Goal: Download file/media

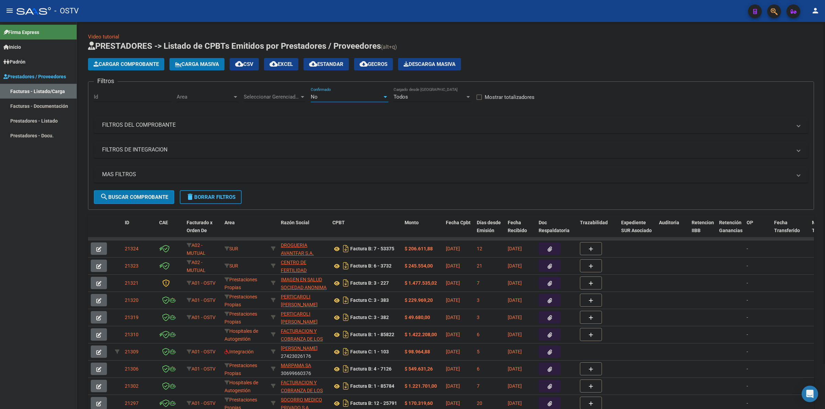
click at [337, 94] on div "No" at bounding box center [346, 97] width 71 height 6
click at [326, 68] on span "Todos" at bounding box center [350, 65] width 78 height 15
drag, startPoint x: 152, startPoint y: 124, endPoint x: 341, endPoint y: 139, distance: 189.3
click at [152, 123] on mat-panel-title "FILTROS DEL COMPROBANTE" at bounding box center [446, 125] width 689 height 8
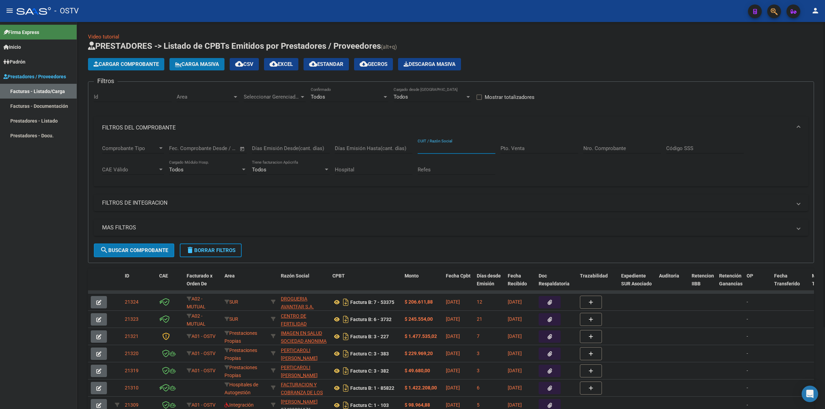
click at [444, 147] on input "CUIT / Razón Social" at bounding box center [456, 148] width 78 height 6
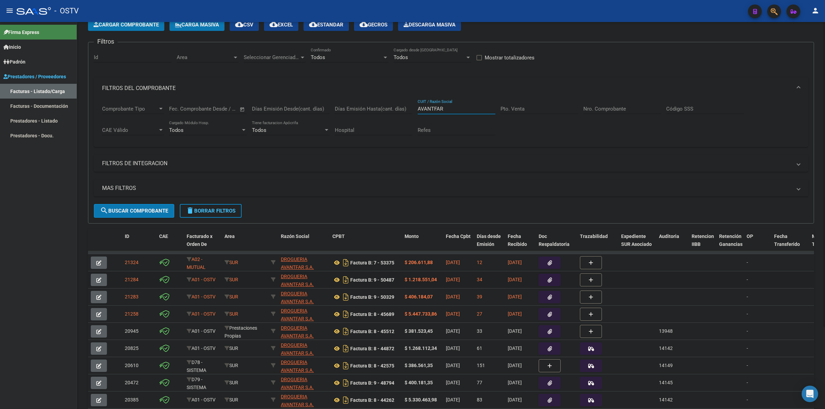
scroll to position [43, 0]
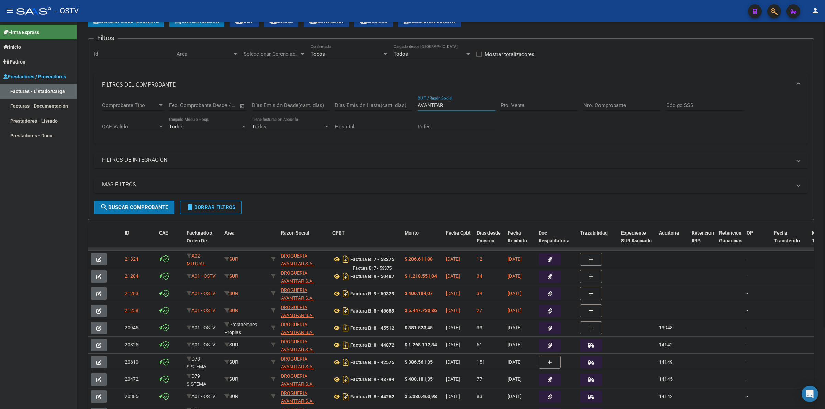
type input "AVANTFAR"
drag, startPoint x: 382, startPoint y: 258, endPoint x: 389, endPoint y: 259, distance: 6.9
click at [389, 259] on strong "Factura B: 7 - 53375" at bounding box center [372, 259] width 44 height 5
click at [398, 260] on div "Factura B: 7 - 53375" at bounding box center [365, 259] width 67 height 11
click at [338, 259] on icon at bounding box center [336, 259] width 9 height 8
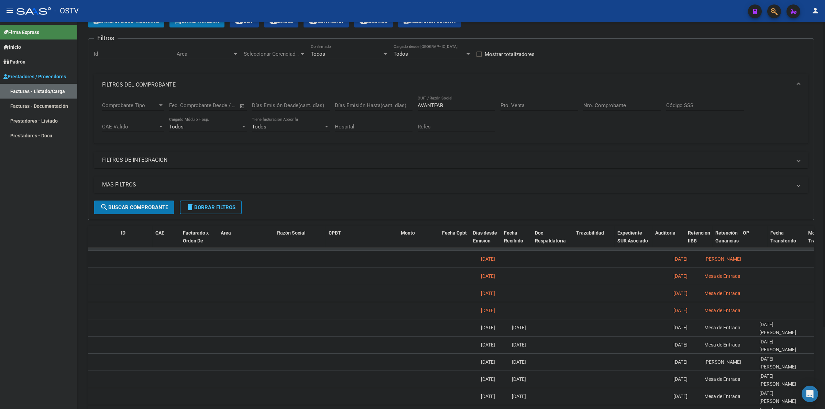
scroll to position [0, 1028]
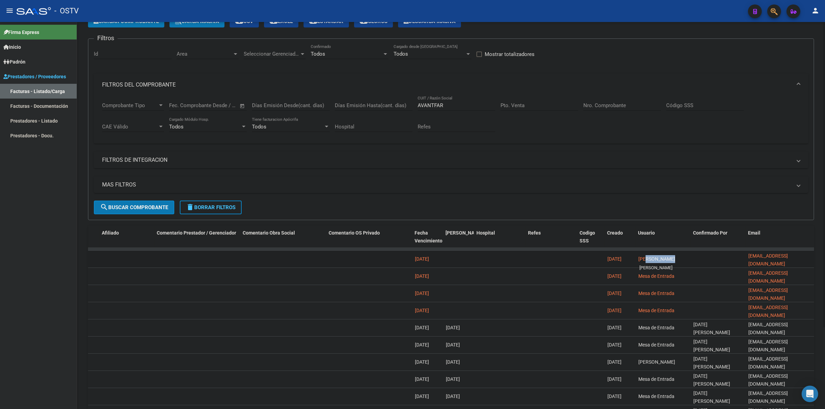
drag, startPoint x: 679, startPoint y: 256, endPoint x: 644, endPoint y: 256, distance: 34.7
click at [644, 256] on div "[PERSON_NAME]" at bounding box center [662, 259] width 49 height 8
click at [635, 257] on datatable-body-cell "[PERSON_NAME]" at bounding box center [662, 259] width 55 height 17
drag, startPoint x: 550, startPoint y: 256, endPoint x: 399, endPoint y: 256, distance: 150.5
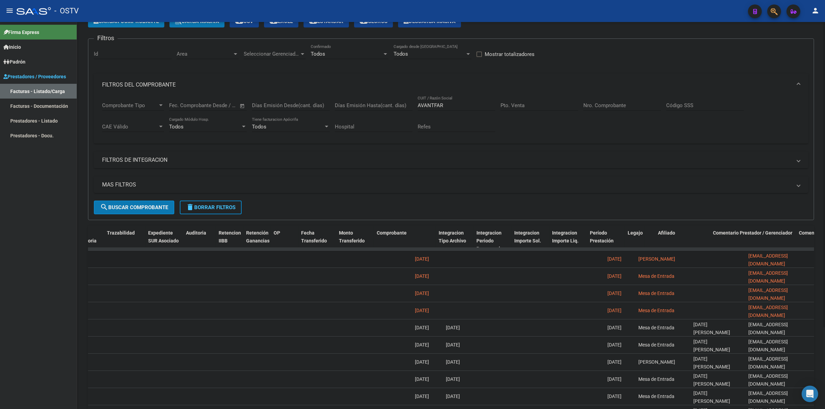
scroll to position [0, 0]
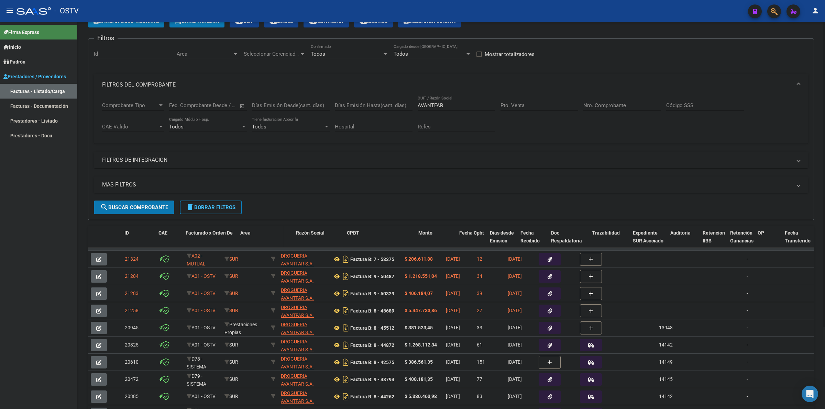
drag, startPoint x: 220, startPoint y: 237, endPoint x: 242, endPoint y: 238, distance: 22.0
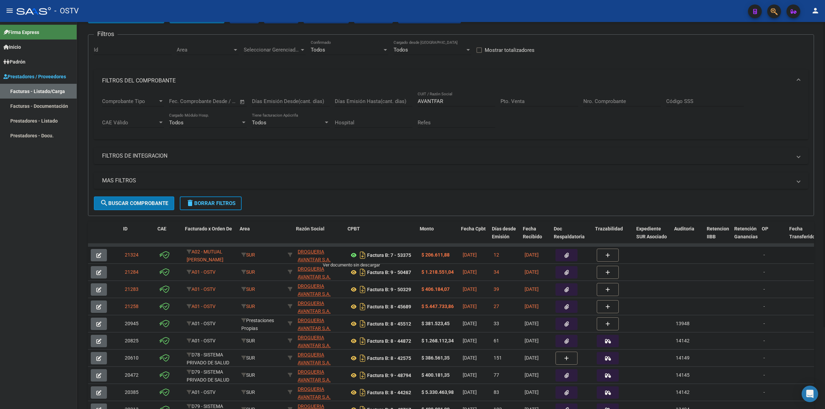
scroll to position [0, 2]
click at [351, 272] on icon at bounding box center [351, 272] width 9 height 8
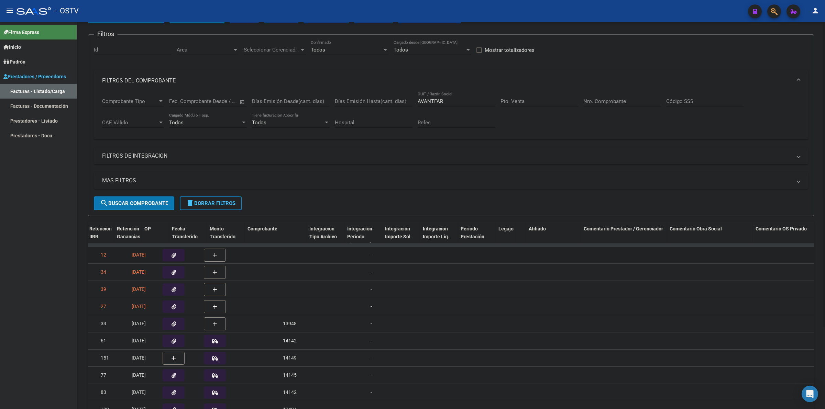
scroll to position [0, 0]
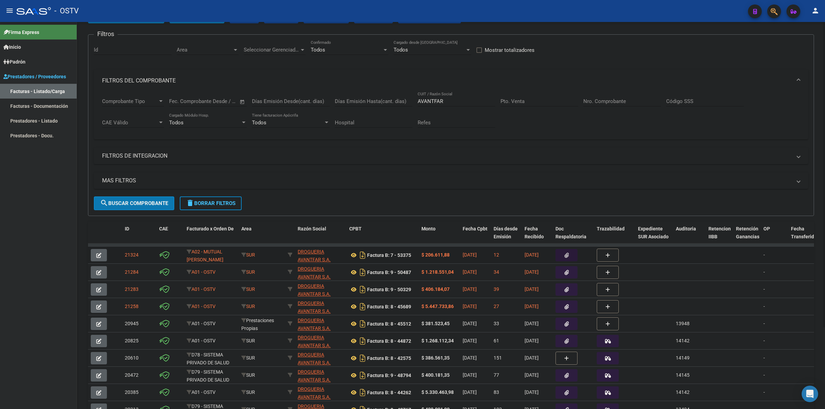
click at [564, 256] on icon "button" at bounding box center [566, 255] width 4 height 5
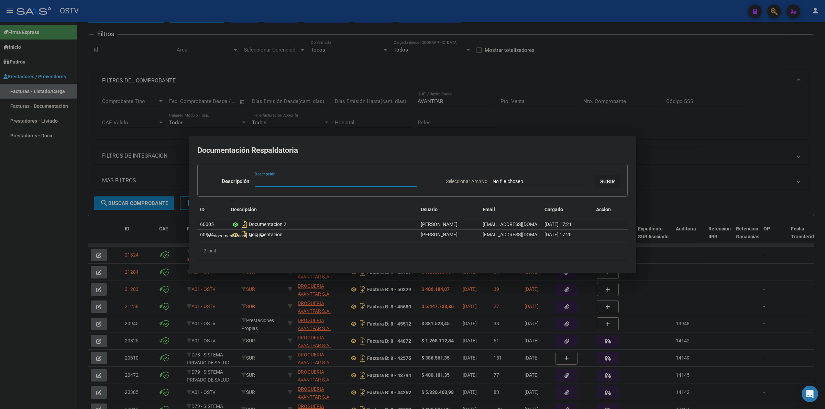
click at [236, 227] on icon at bounding box center [235, 225] width 9 height 8
click at [767, 209] on div at bounding box center [412, 204] width 825 height 409
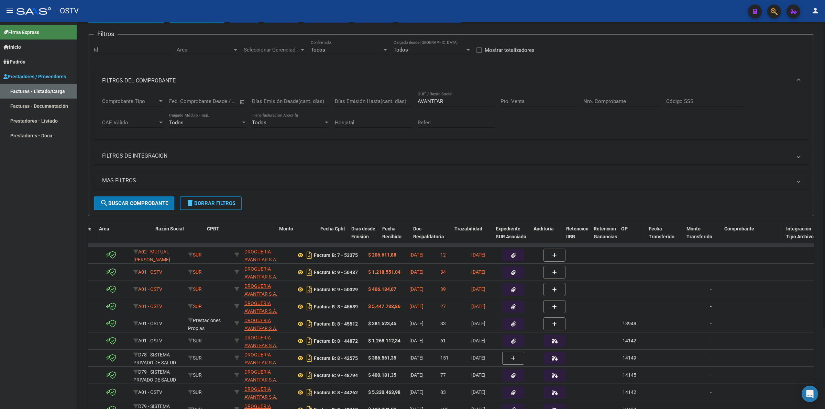
scroll to position [0, 184]
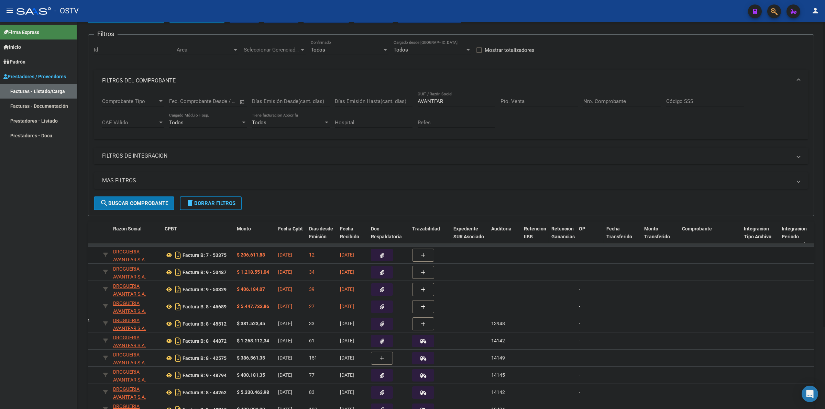
drag, startPoint x: 540, startPoint y: 257, endPoint x: 516, endPoint y: 256, distance: 24.7
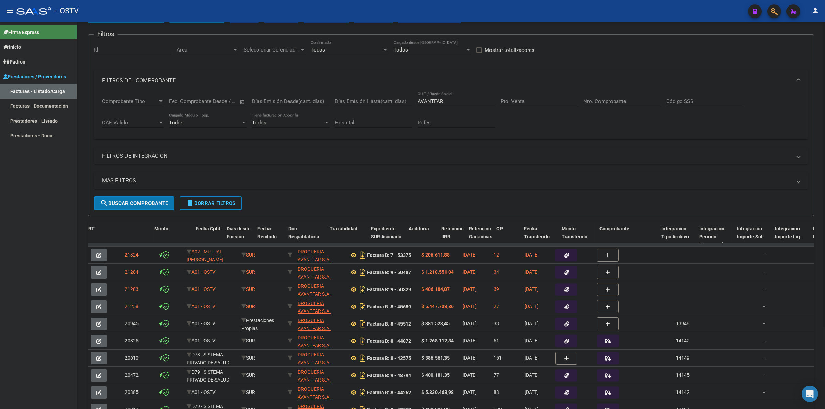
scroll to position [0, 1045]
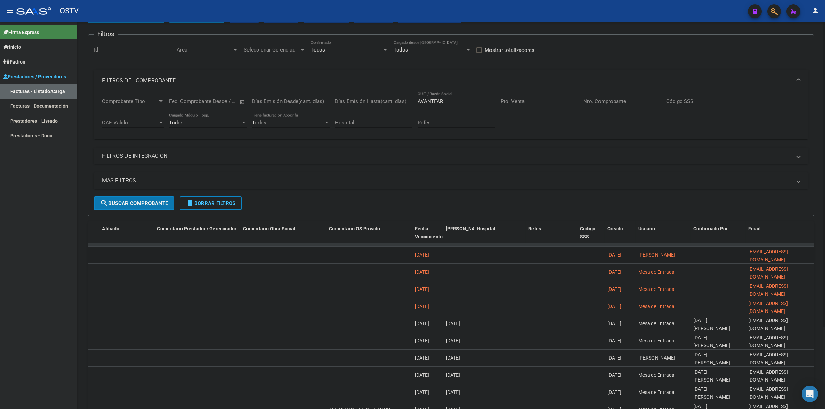
drag, startPoint x: 394, startPoint y: 254, endPoint x: 178, endPoint y: 247, distance: 215.9
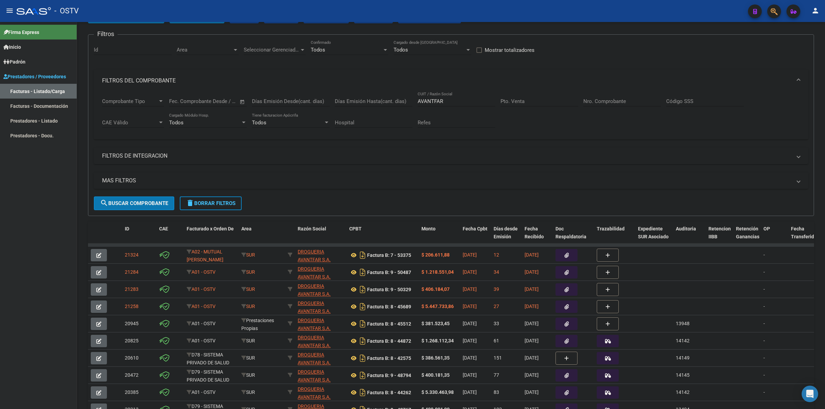
click at [59, 255] on div "Firma Express Inicio Calendario SSS Instructivos Contacto OS Padrón Padrón Ágil…" at bounding box center [38, 215] width 77 height 387
